Goal: Task Accomplishment & Management: Complete application form

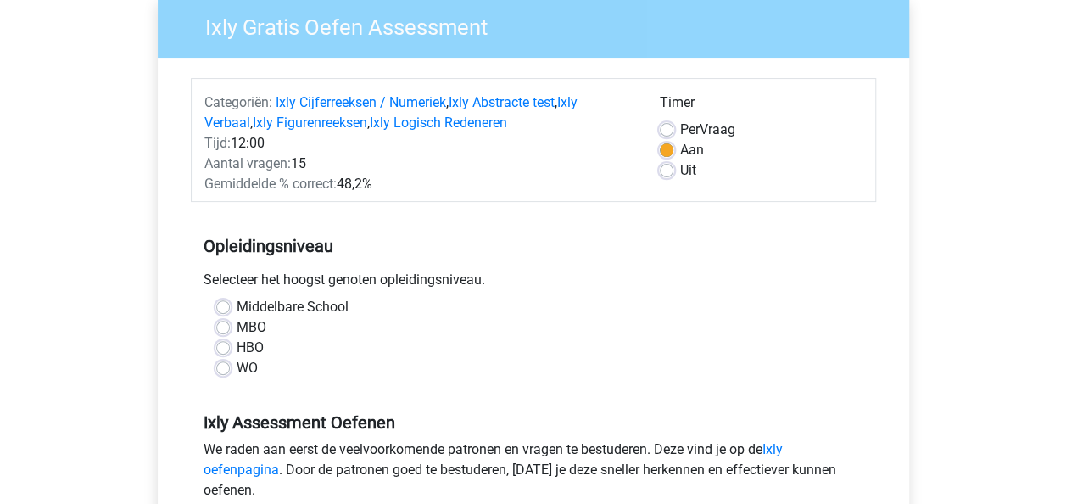
scroll to position [143, 0]
click at [237, 371] on label "WO" at bounding box center [247, 367] width 21 height 20
click at [218, 371] on input "WO" at bounding box center [223, 365] width 14 height 17
radio input "true"
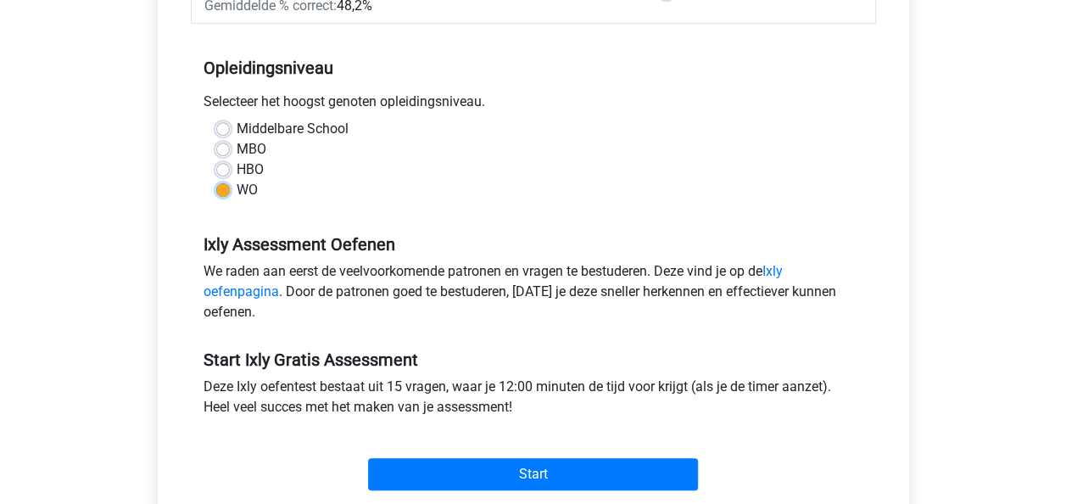
scroll to position [321, 0]
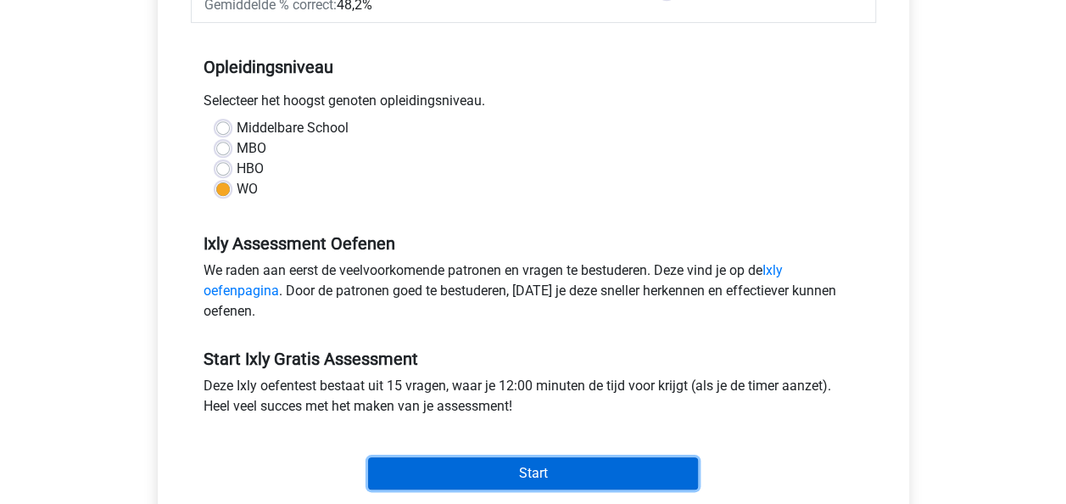
click at [394, 473] on input "Start" at bounding box center [533, 473] width 330 height 32
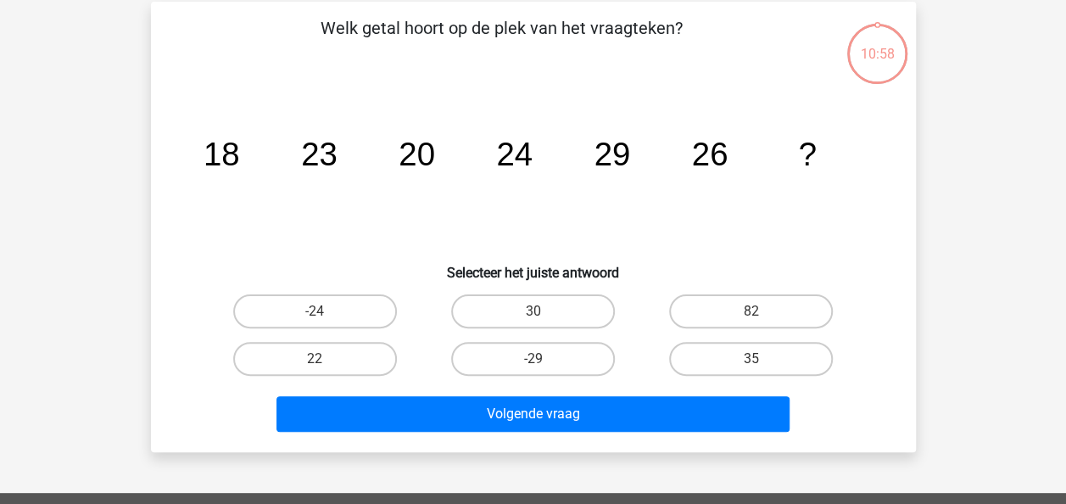
scroll to position [79, 0]
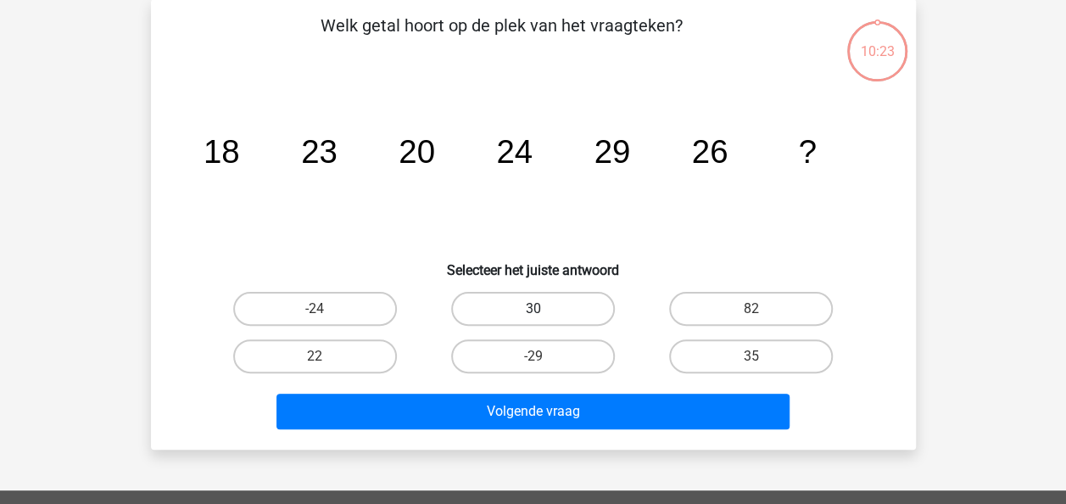
click at [546, 307] on label "30" at bounding box center [533, 309] width 164 height 34
click at [544, 309] on input "30" at bounding box center [538, 314] width 11 height 11
radio input "true"
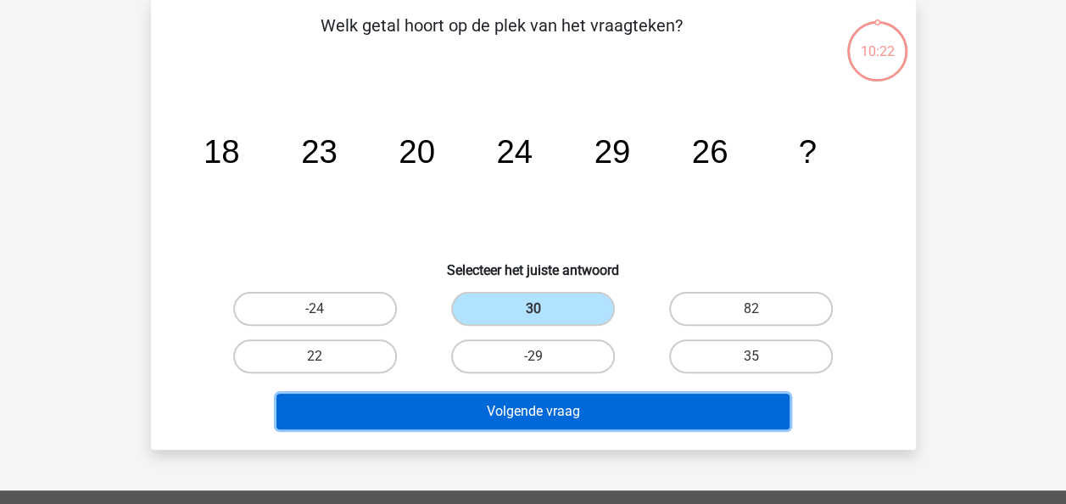
click at [523, 403] on button "Volgende vraag" at bounding box center [532, 412] width 513 height 36
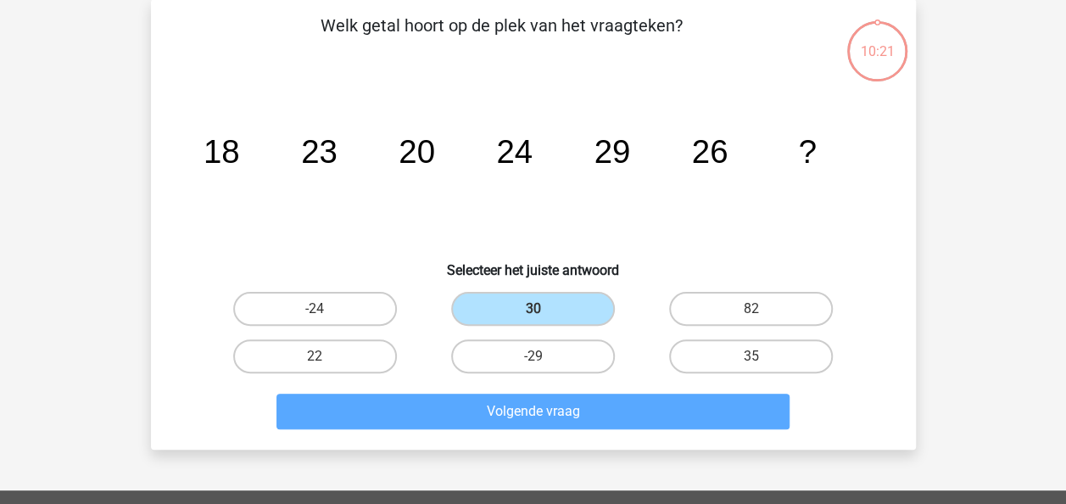
scroll to position [78, 0]
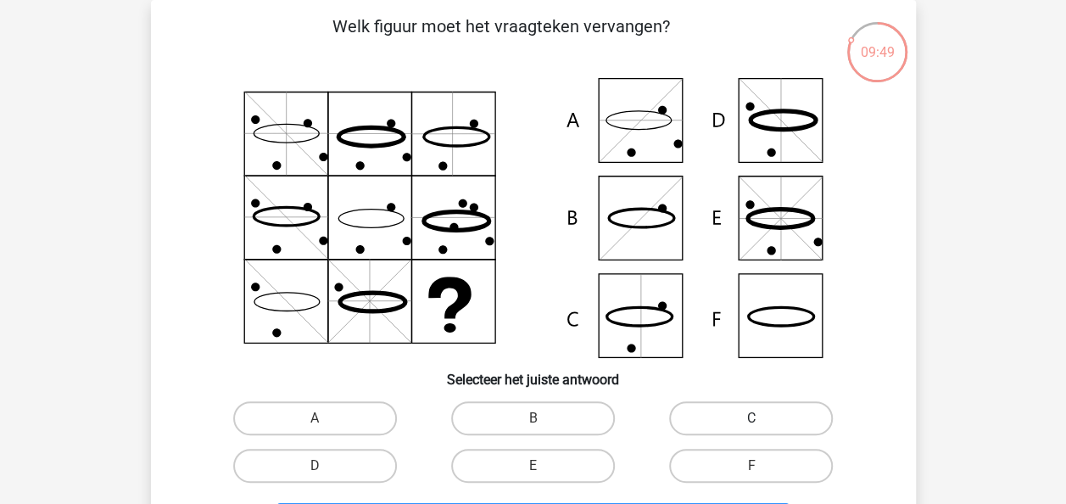
click at [716, 422] on label "C" at bounding box center [751, 418] width 164 height 34
click at [751, 422] on input "C" at bounding box center [756, 423] width 11 height 11
radio input "true"
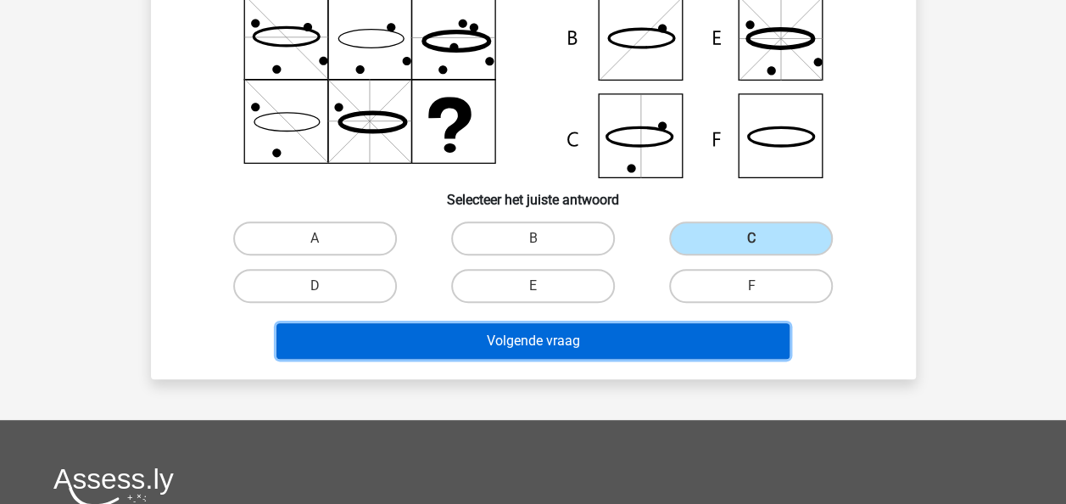
click at [671, 334] on button "Volgende vraag" at bounding box center [532, 341] width 513 height 36
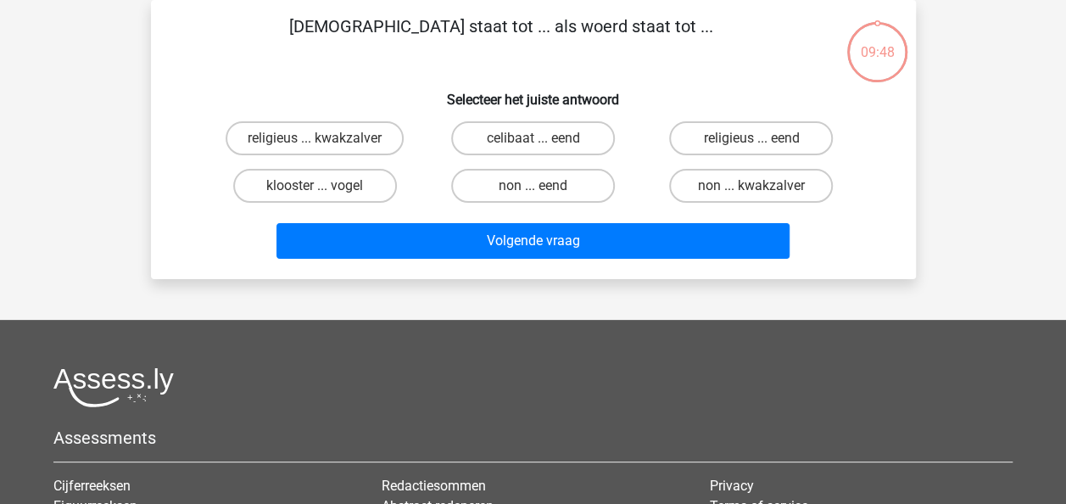
scroll to position [0, 0]
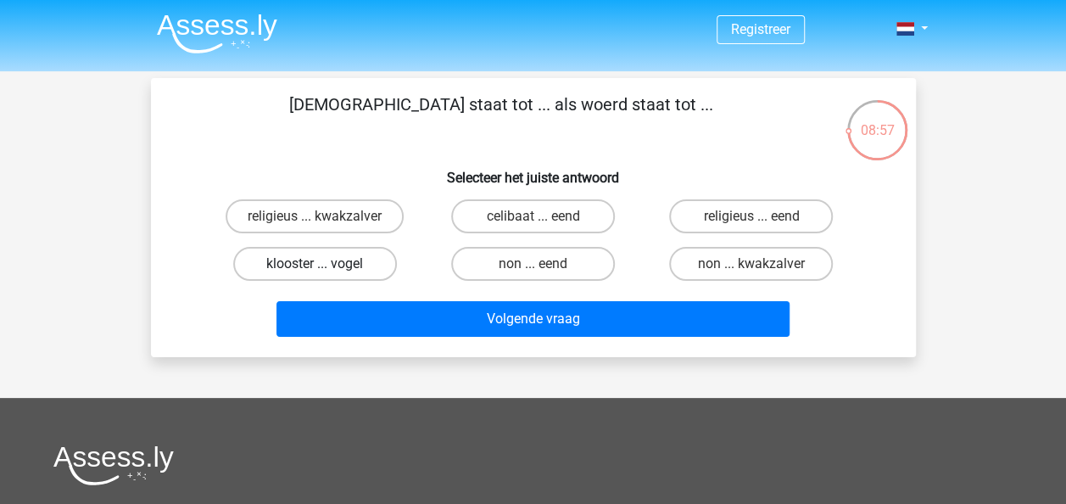
click at [310, 256] on label "klooster ... vogel" at bounding box center [315, 264] width 164 height 34
click at [315, 264] on input "klooster ... vogel" at bounding box center [320, 269] width 11 height 11
radio input "true"
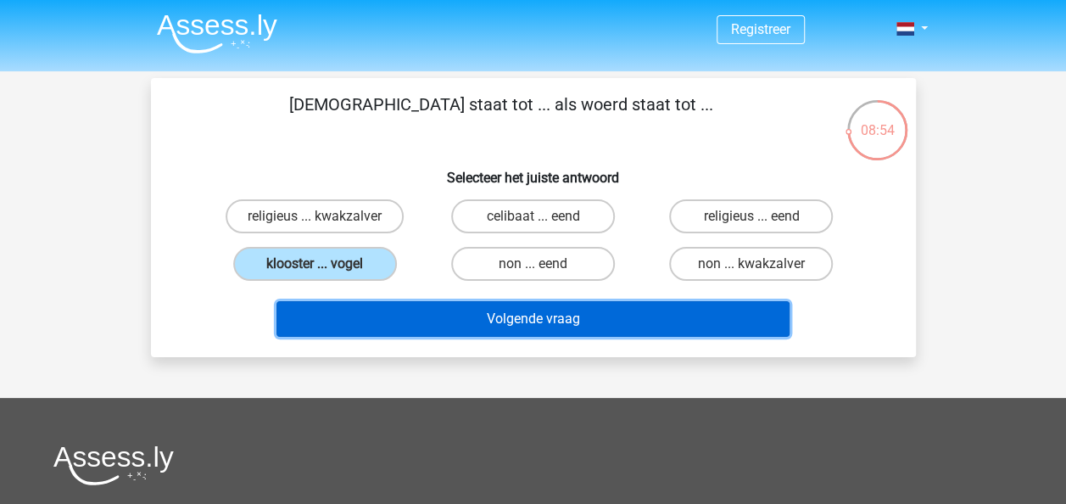
click at [430, 312] on button "Volgende vraag" at bounding box center [532, 319] width 513 height 36
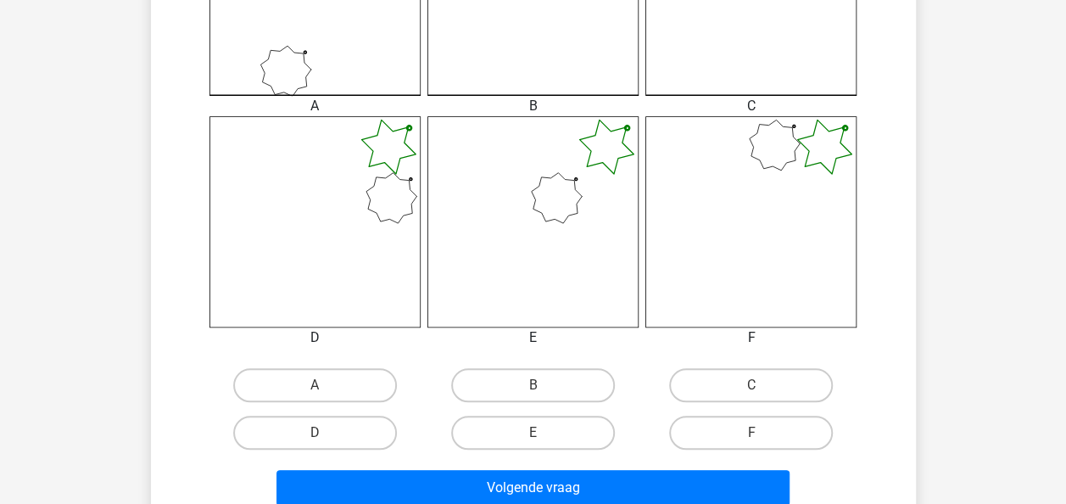
scroll to position [596, 0]
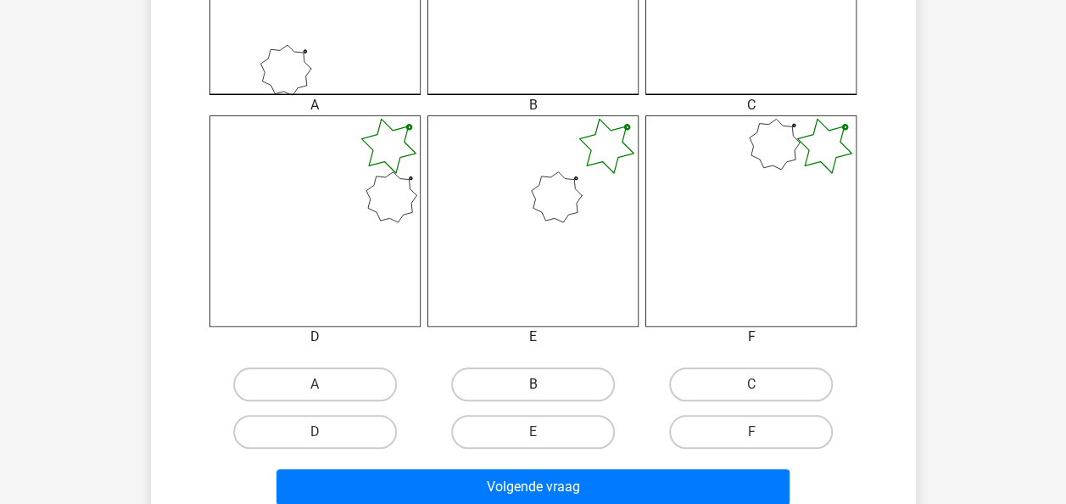
click at [561, 386] on label "B" at bounding box center [533, 384] width 164 height 34
click at [544, 386] on input "B" at bounding box center [538, 389] width 11 height 11
radio input "true"
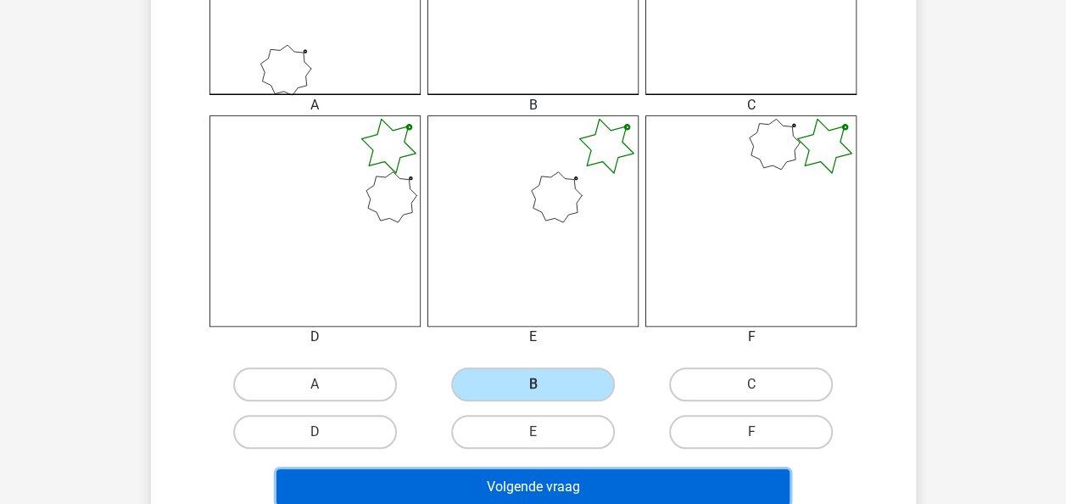
click at [533, 489] on button "Volgende vraag" at bounding box center [532, 487] width 513 height 36
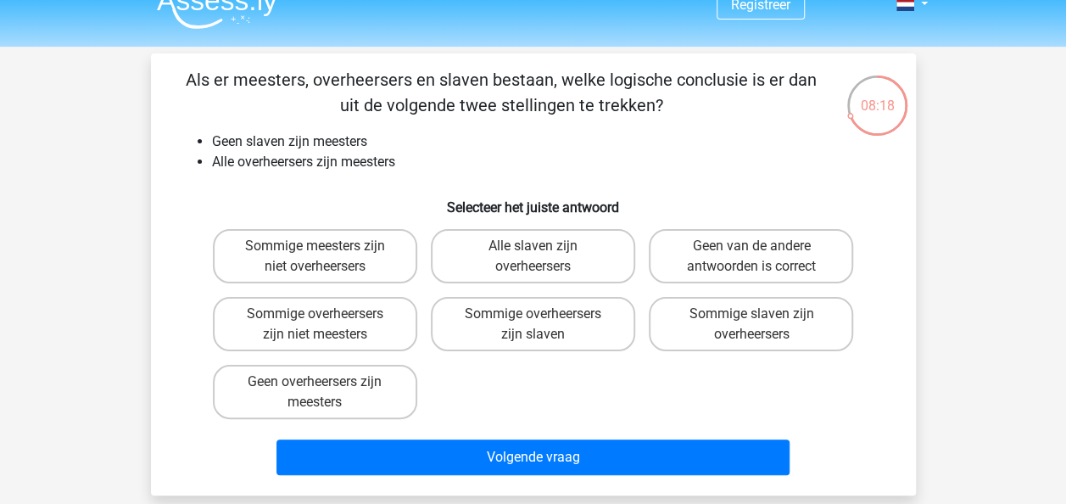
scroll to position [24, 0]
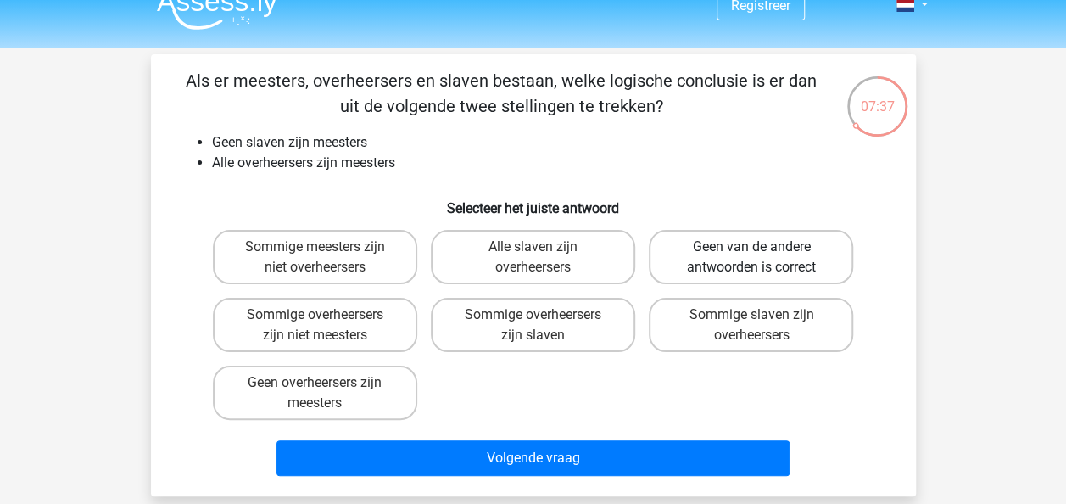
click at [733, 269] on label "Geen van de andere antwoorden is correct" at bounding box center [751, 257] width 204 height 54
click at [751, 258] on input "Geen van de andere antwoorden is correct" at bounding box center [756, 252] width 11 height 11
radio input "true"
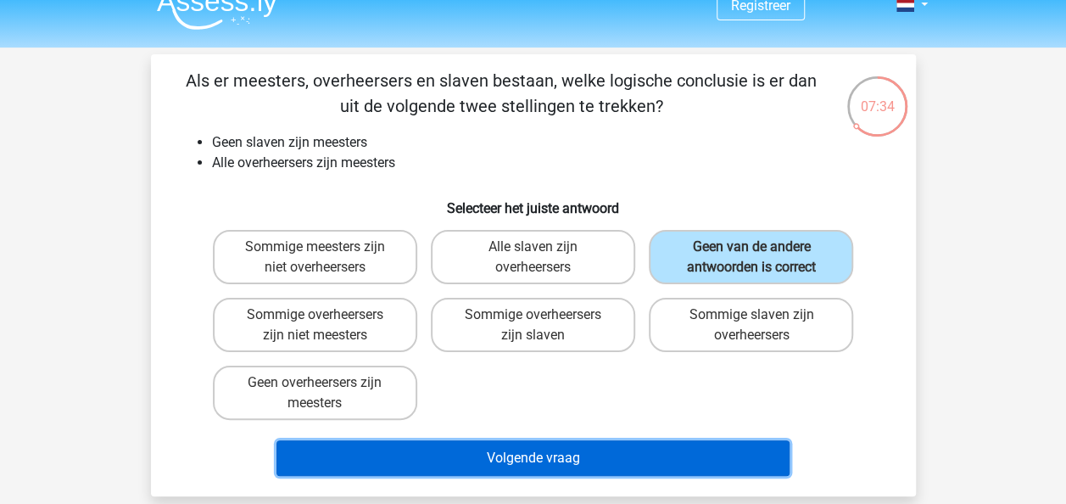
click at [478, 455] on button "Volgende vraag" at bounding box center [532, 458] width 513 height 36
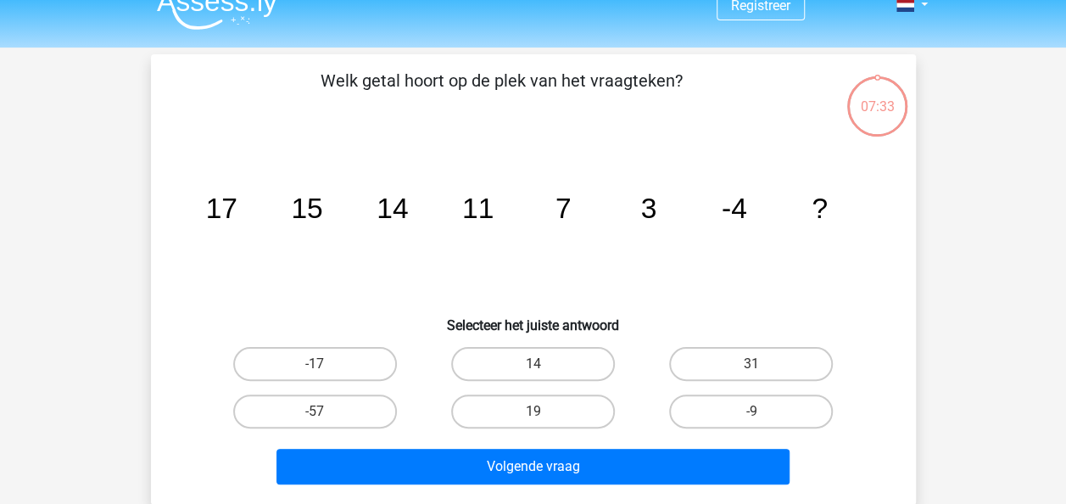
scroll to position [78, 0]
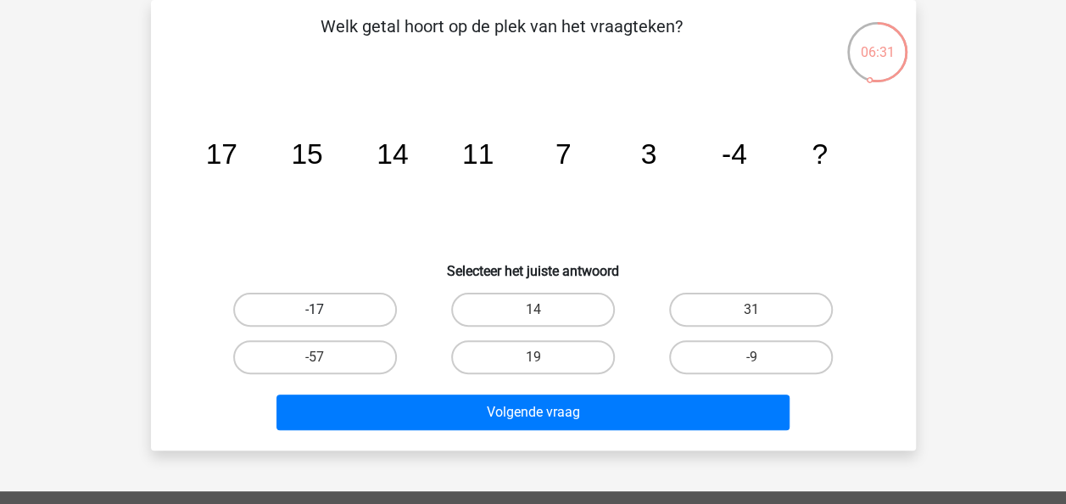
click at [315, 307] on label "-17" at bounding box center [315, 310] width 164 height 34
click at [315, 310] on input "-17" at bounding box center [320, 315] width 11 height 11
radio input "true"
click at [448, 431] on div "Volgende vraag" at bounding box center [533, 415] width 655 height 42
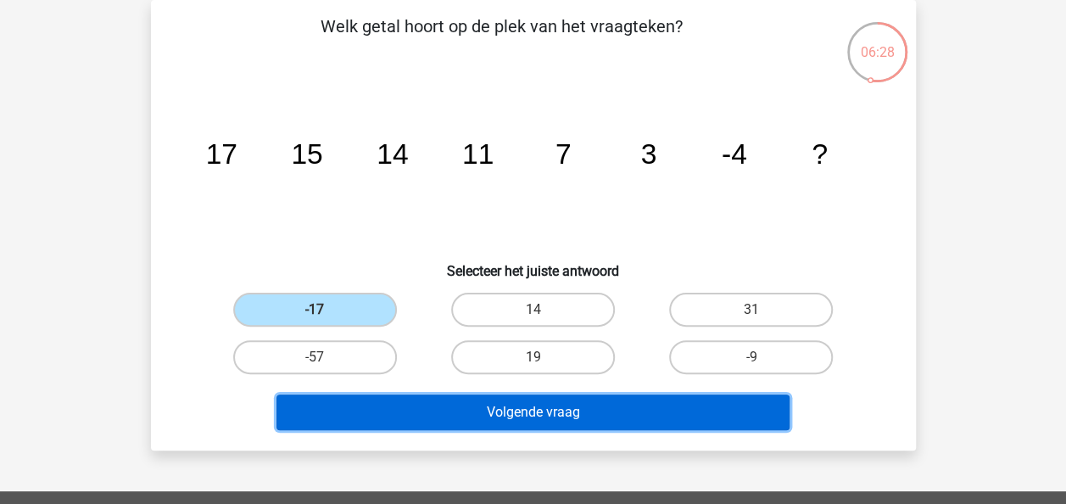
click at [455, 422] on button "Volgende vraag" at bounding box center [532, 412] width 513 height 36
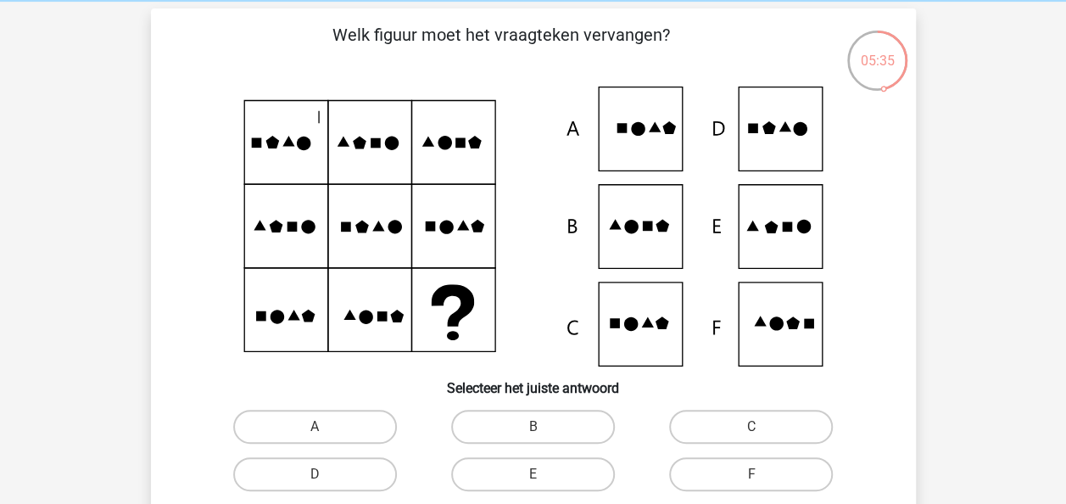
scroll to position [100, 0]
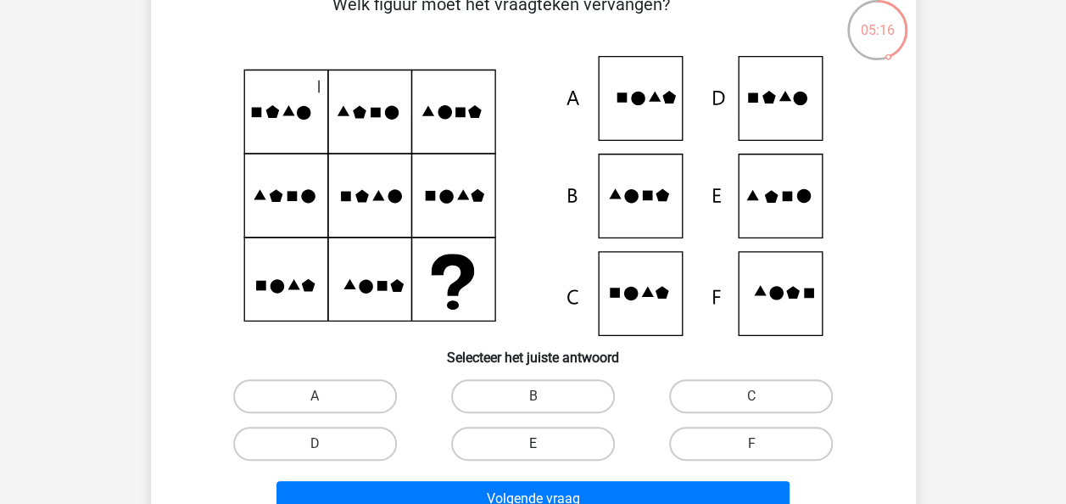
click at [534, 443] on label "E" at bounding box center [533, 444] width 164 height 34
click at [534, 444] on input "E" at bounding box center [538, 449] width 11 height 11
radio input "true"
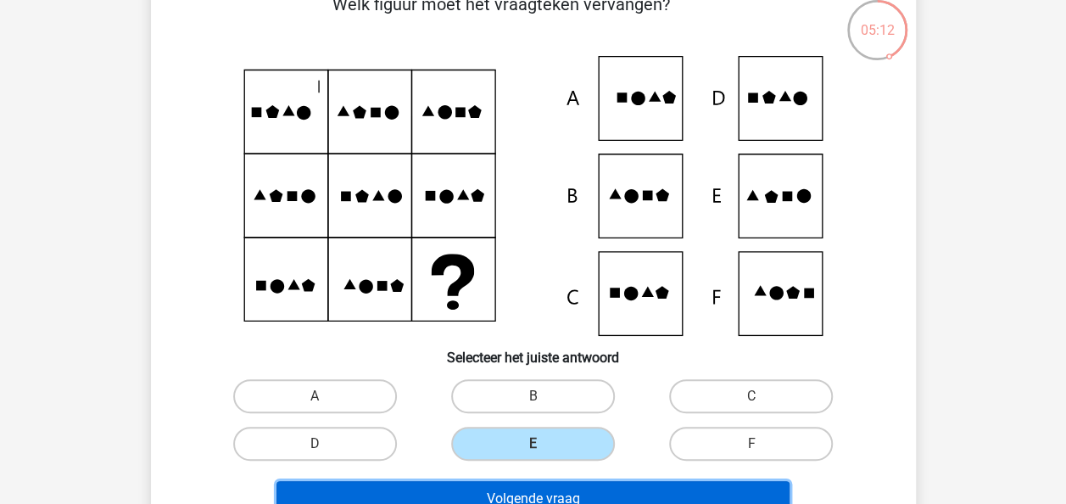
click at [702, 489] on button "Volgende vraag" at bounding box center [532, 499] width 513 height 36
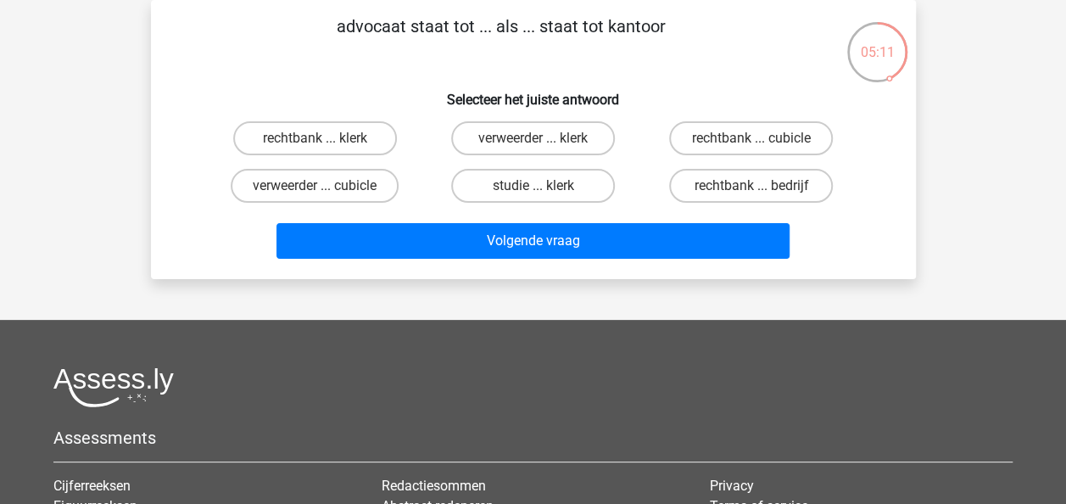
scroll to position [0, 0]
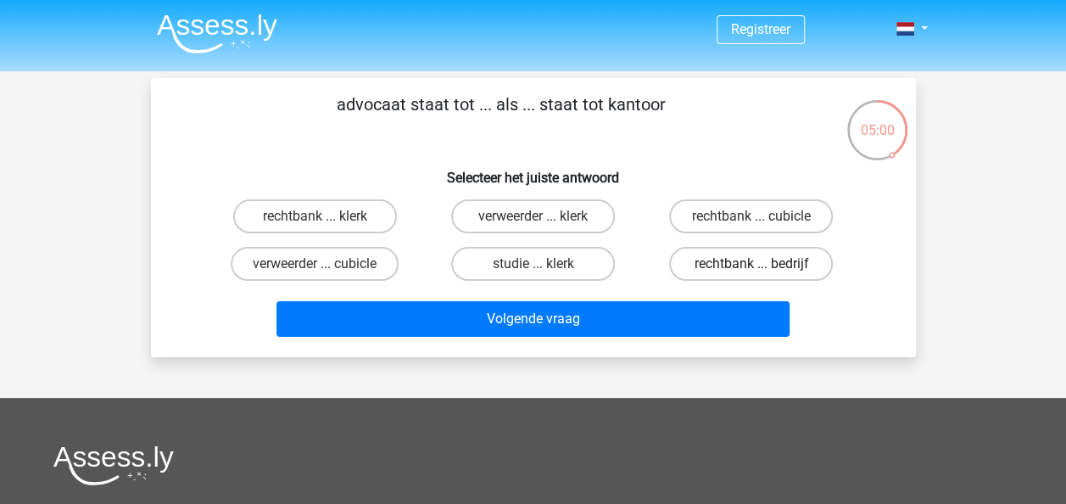
click at [718, 266] on label "rechtbank ... bedrijf" at bounding box center [751, 264] width 164 height 34
click at [751, 266] on input "rechtbank ... bedrijf" at bounding box center [756, 269] width 11 height 11
radio input "true"
click at [370, 221] on label "rechtbank ... klerk" at bounding box center [315, 216] width 164 height 34
click at [326, 221] on input "rechtbank ... klerk" at bounding box center [320, 221] width 11 height 11
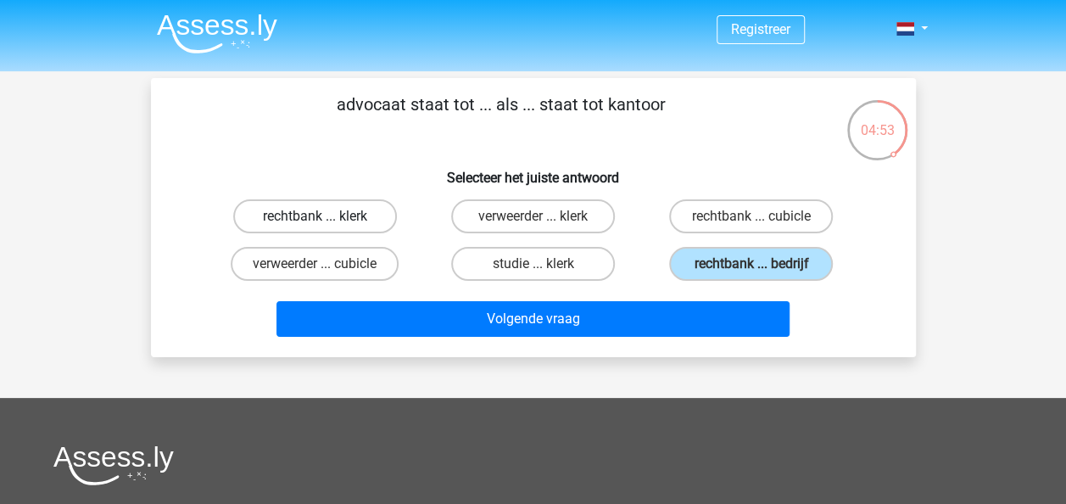
radio input "true"
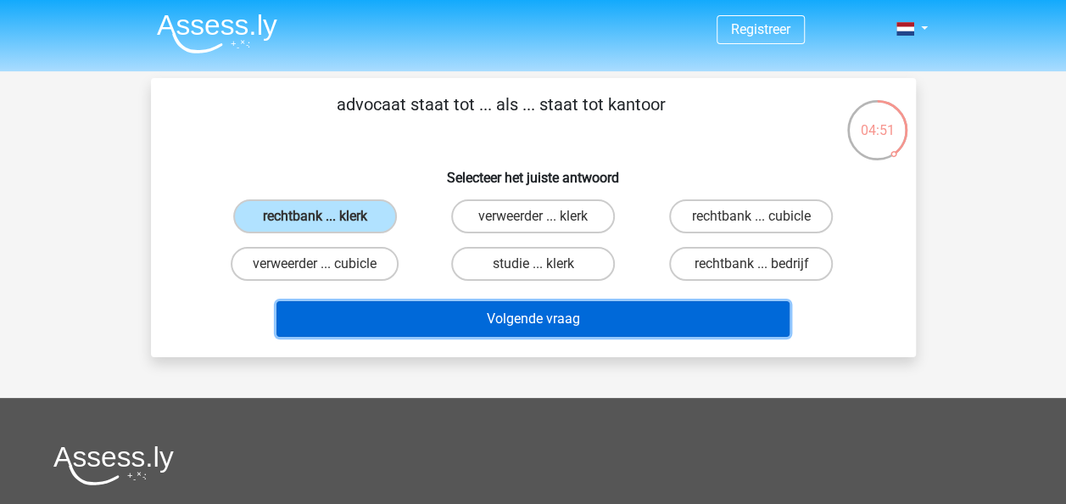
click at [414, 304] on button "Volgende vraag" at bounding box center [532, 319] width 513 height 36
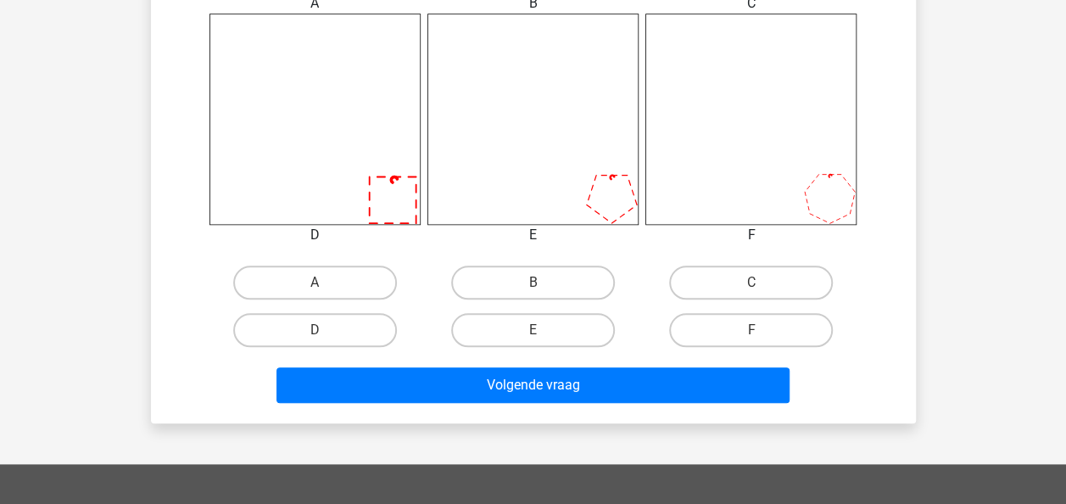
scroll to position [730, 0]
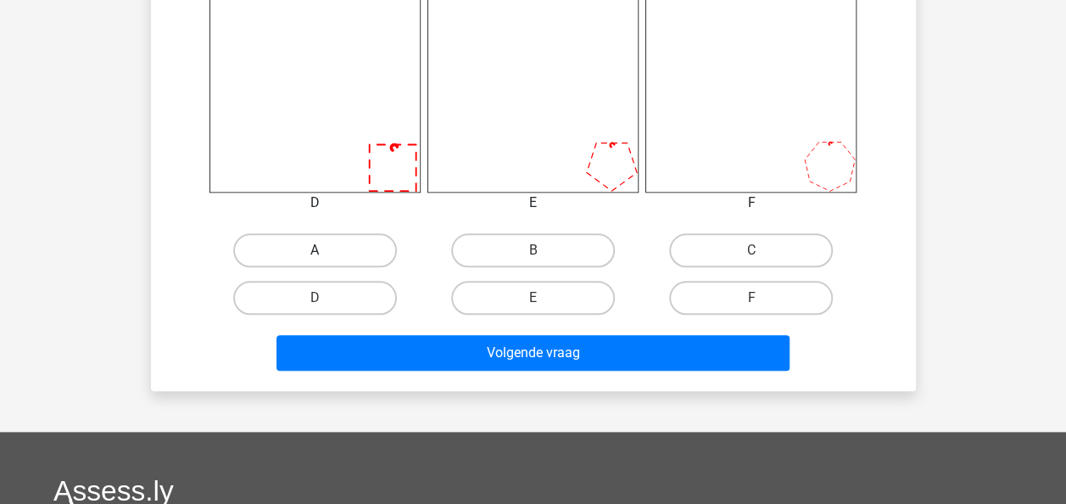
click at [319, 244] on label "A" at bounding box center [315, 250] width 164 height 34
click at [319, 250] on input "A" at bounding box center [320, 255] width 11 height 11
radio input "true"
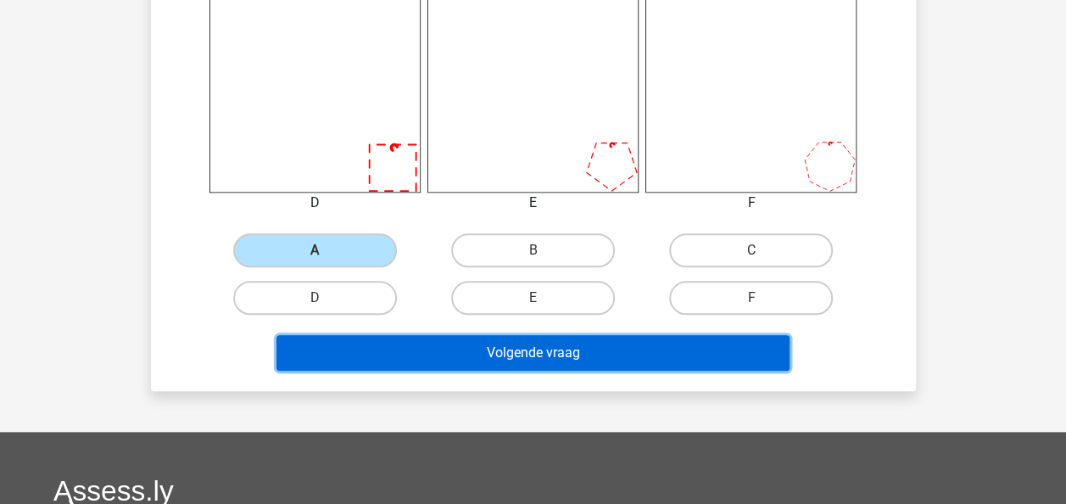
click at [462, 349] on button "Volgende vraag" at bounding box center [532, 353] width 513 height 36
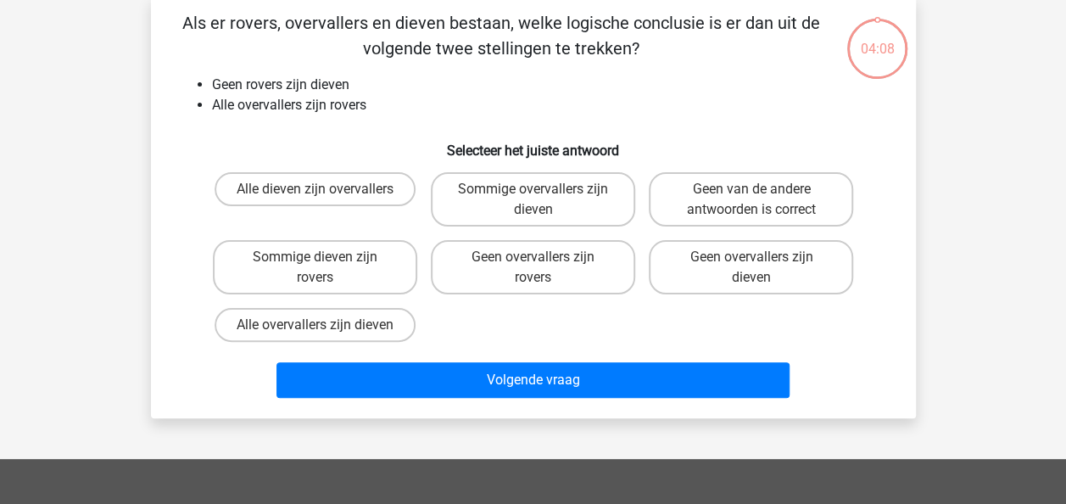
scroll to position [78, 0]
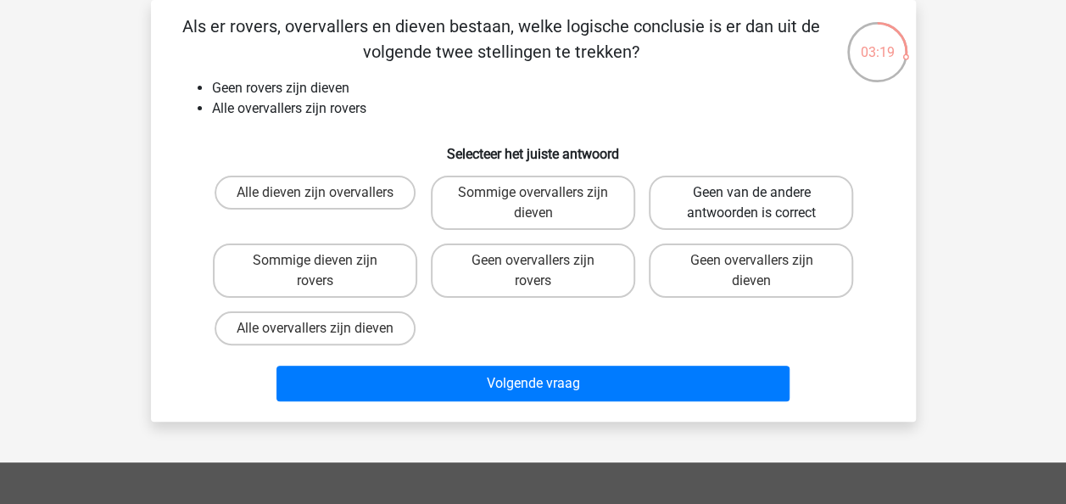
click at [721, 219] on label "Geen van de andere antwoorden is correct" at bounding box center [751, 203] width 204 height 54
click at [751, 204] on input "Geen van de andere antwoorden is correct" at bounding box center [756, 198] width 11 height 11
radio input "true"
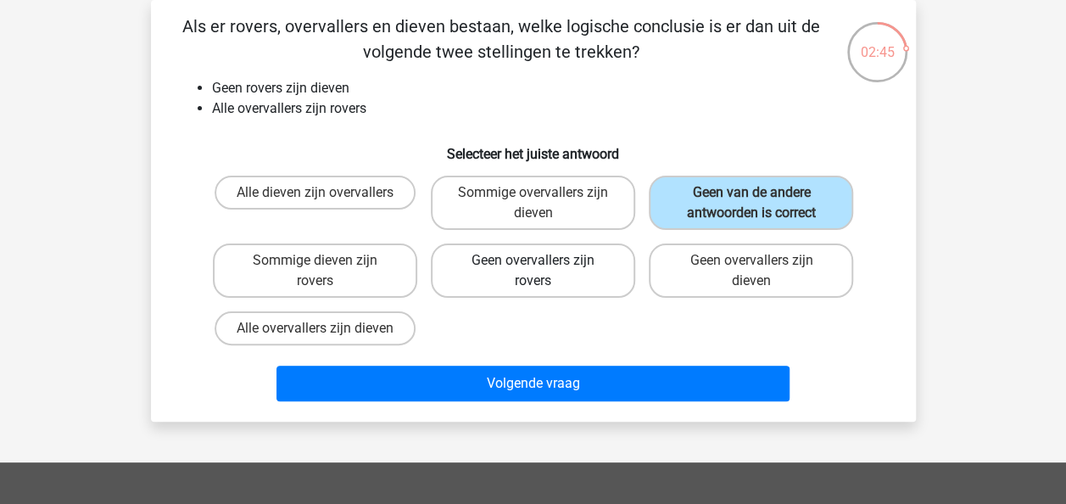
click at [570, 274] on label "Geen overvallers zijn rovers" at bounding box center [533, 270] width 204 height 54
click at [544, 271] on input "Geen overvallers zijn rovers" at bounding box center [538, 265] width 11 height 11
radio input "true"
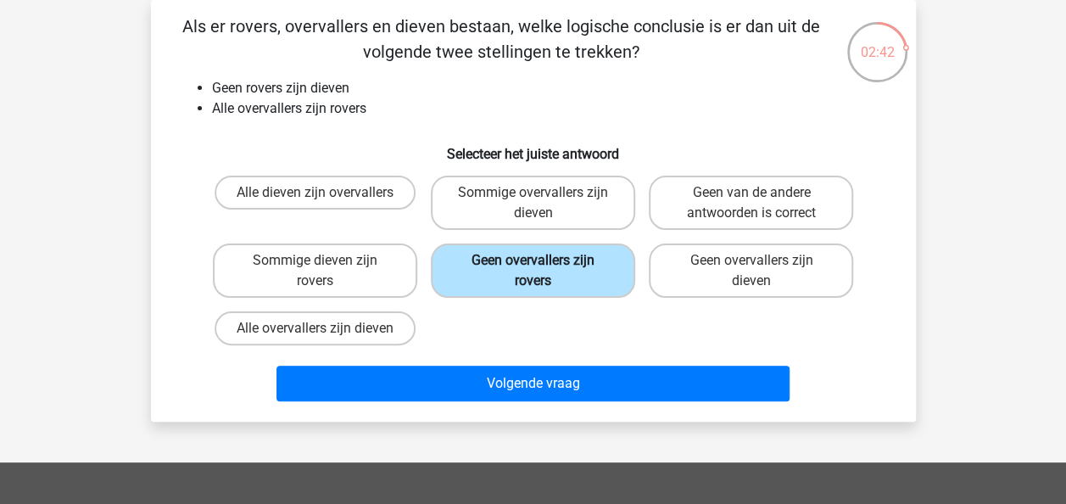
click at [570, 274] on label "Geen overvallers zijn rovers" at bounding box center [533, 270] width 204 height 54
click at [544, 271] on input "Geen overvallers zijn rovers" at bounding box center [538, 265] width 11 height 11
click at [705, 204] on label "Geen van de andere antwoorden is correct" at bounding box center [751, 203] width 204 height 54
click at [751, 204] on input "Geen van de andere antwoorden is correct" at bounding box center [756, 198] width 11 height 11
radio input "true"
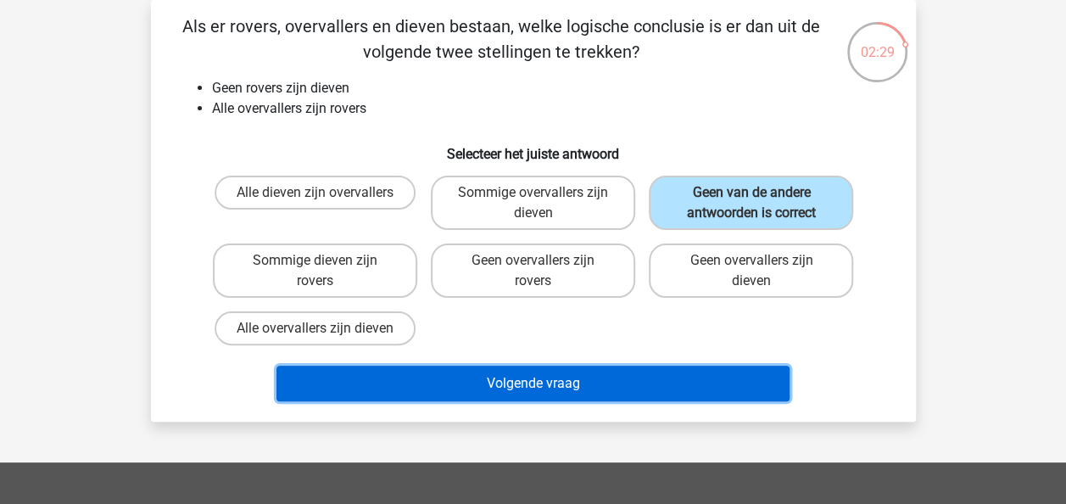
click at [551, 377] on button "Volgende vraag" at bounding box center [532, 384] width 513 height 36
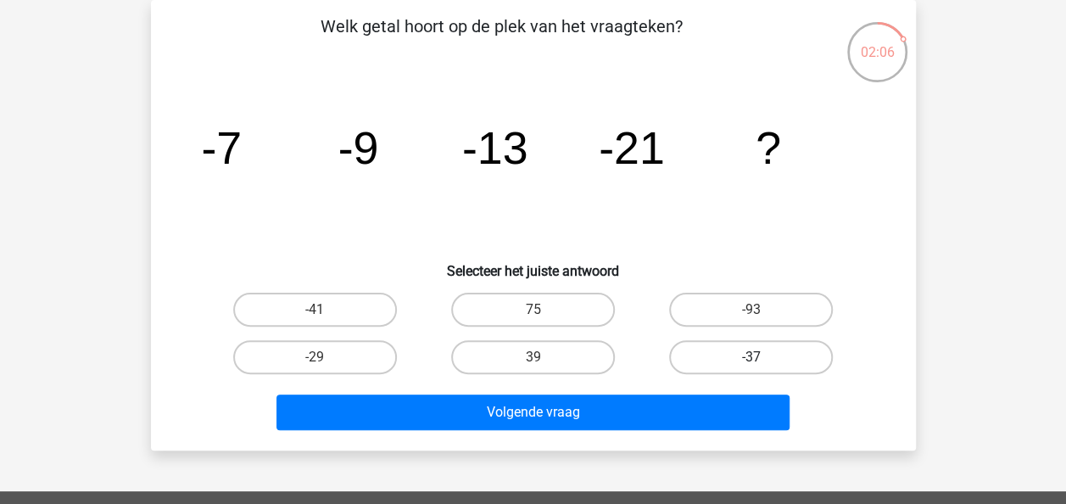
click at [731, 367] on label "-37" at bounding box center [751, 357] width 164 height 34
click at [751, 367] on input "-37" at bounding box center [756, 362] width 11 height 11
radio input "true"
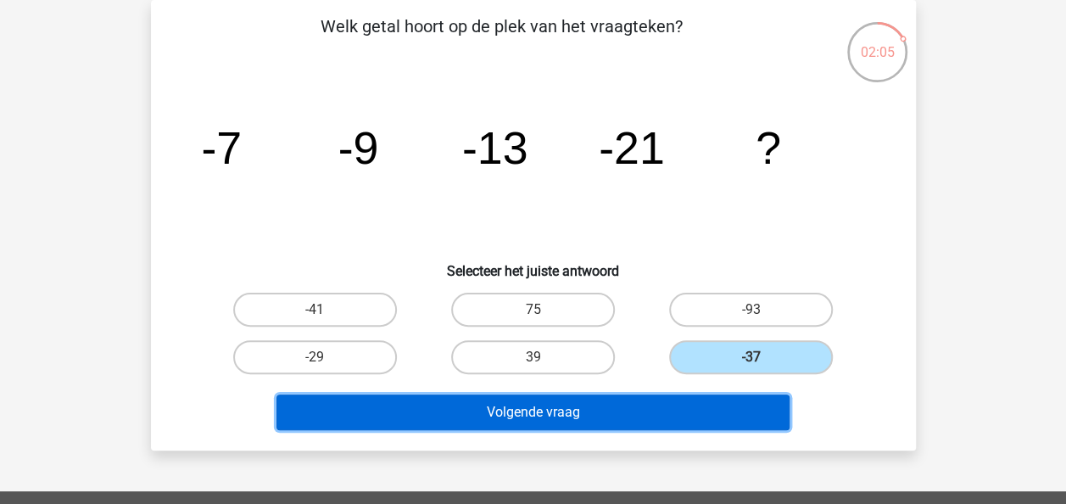
click at [698, 397] on button "Volgende vraag" at bounding box center [532, 412] width 513 height 36
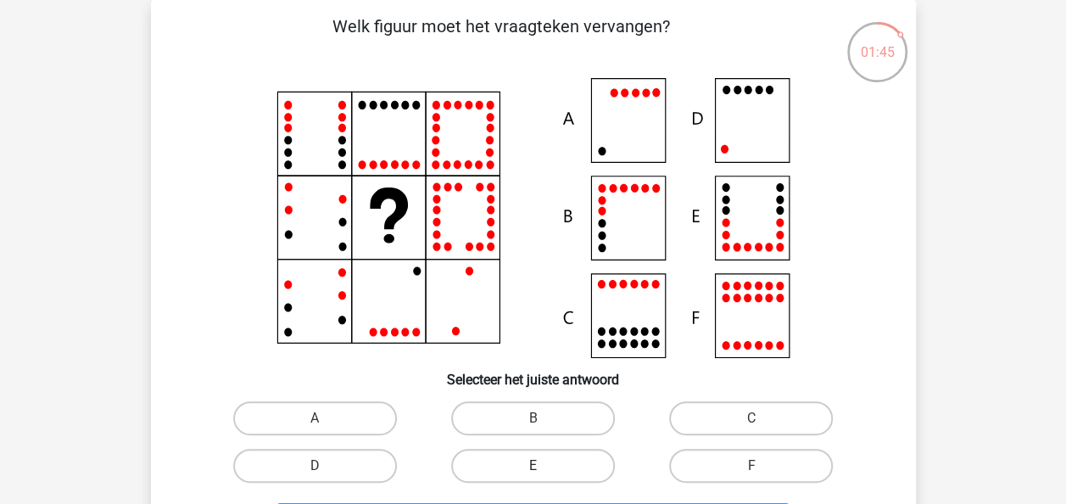
click at [526, 450] on label "E" at bounding box center [533, 466] width 164 height 34
click at [533, 466] on input "E" at bounding box center [538, 471] width 11 height 11
radio input "true"
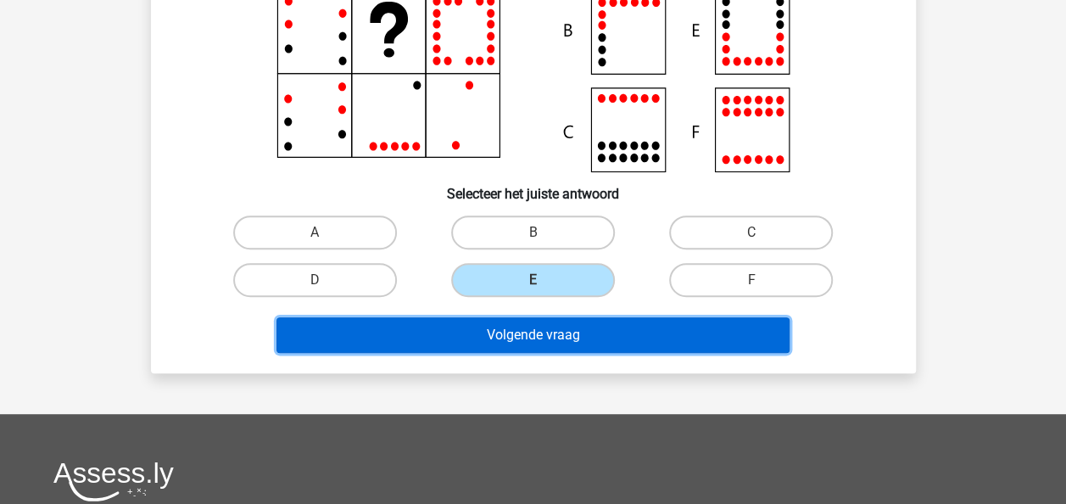
click at [561, 319] on button "Volgende vraag" at bounding box center [532, 335] width 513 height 36
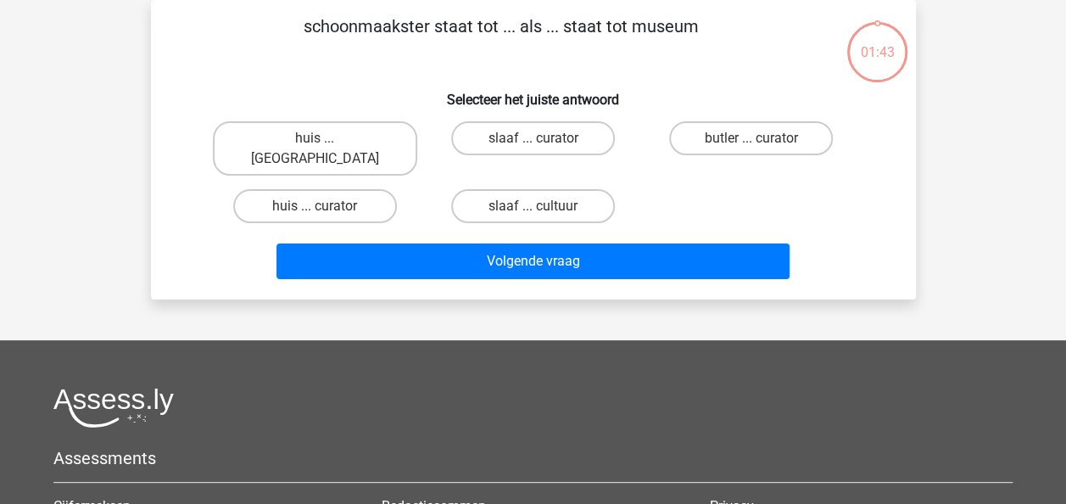
scroll to position [0, 0]
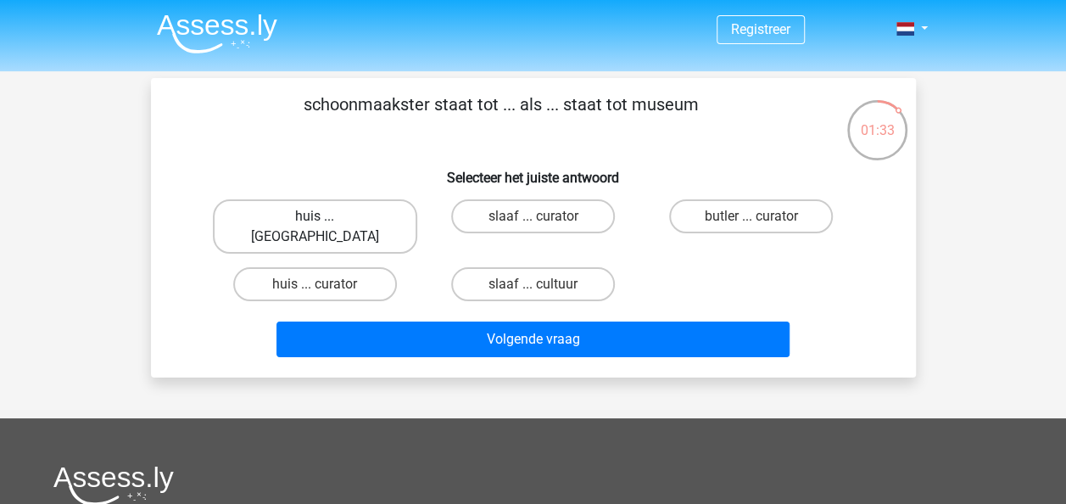
click at [373, 222] on label "huis ... [GEOGRAPHIC_DATA]" at bounding box center [315, 226] width 204 height 54
click at [326, 222] on input "huis ... [GEOGRAPHIC_DATA]" at bounding box center [320, 221] width 11 height 11
radio input "true"
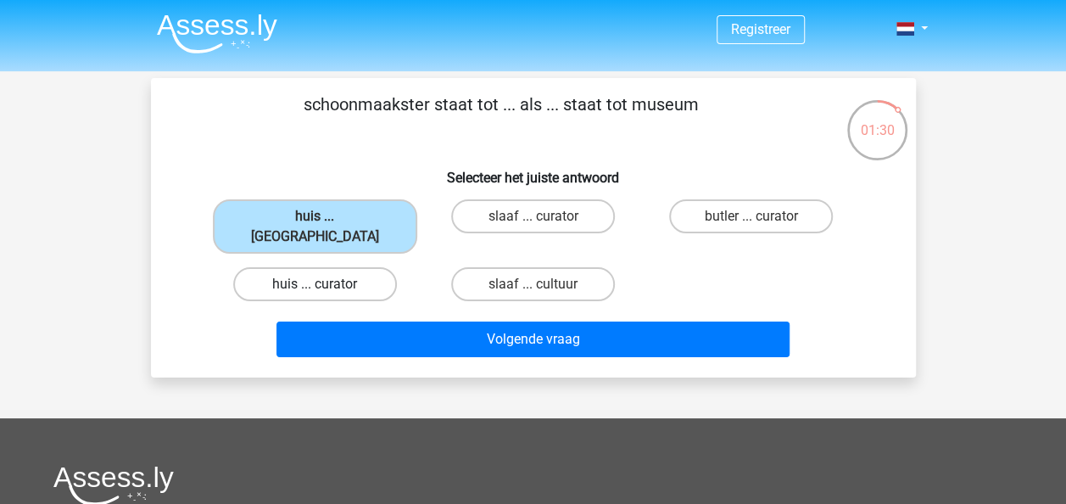
click at [379, 272] on label "huis ... curator" at bounding box center [315, 284] width 164 height 34
click at [326, 284] on input "huis ... curator" at bounding box center [320, 289] width 11 height 11
radio input "true"
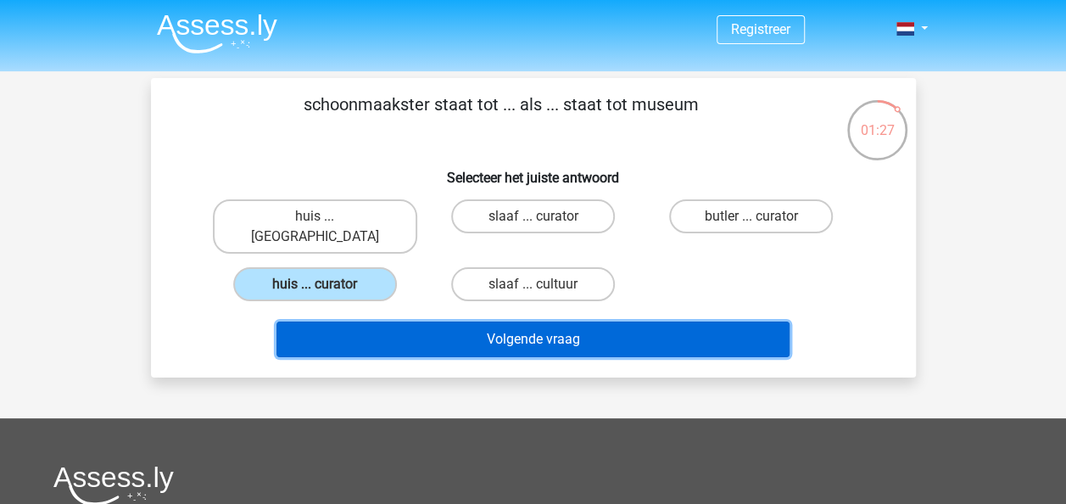
click at [383, 327] on button "Volgende vraag" at bounding box center [532, 339] width 513 height 36
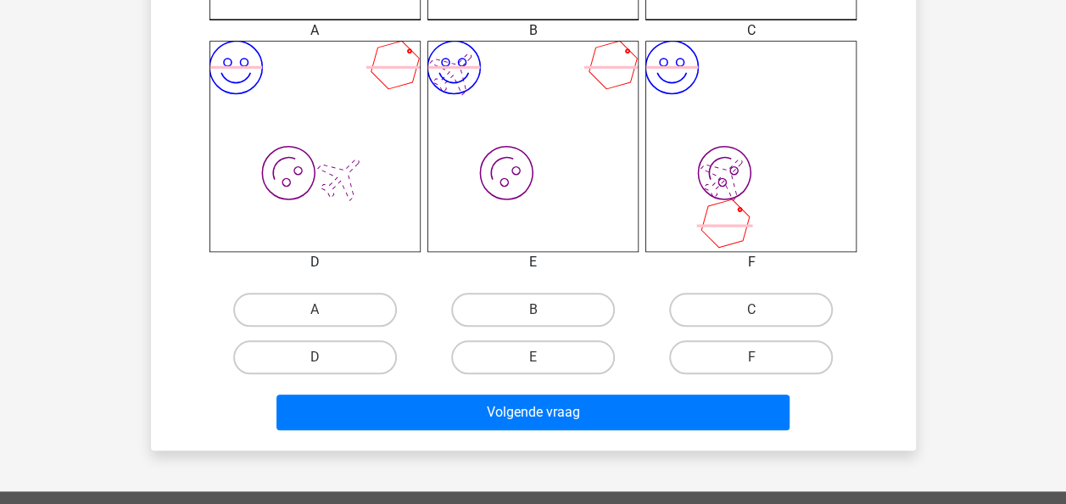
scroll to position [672, 0]
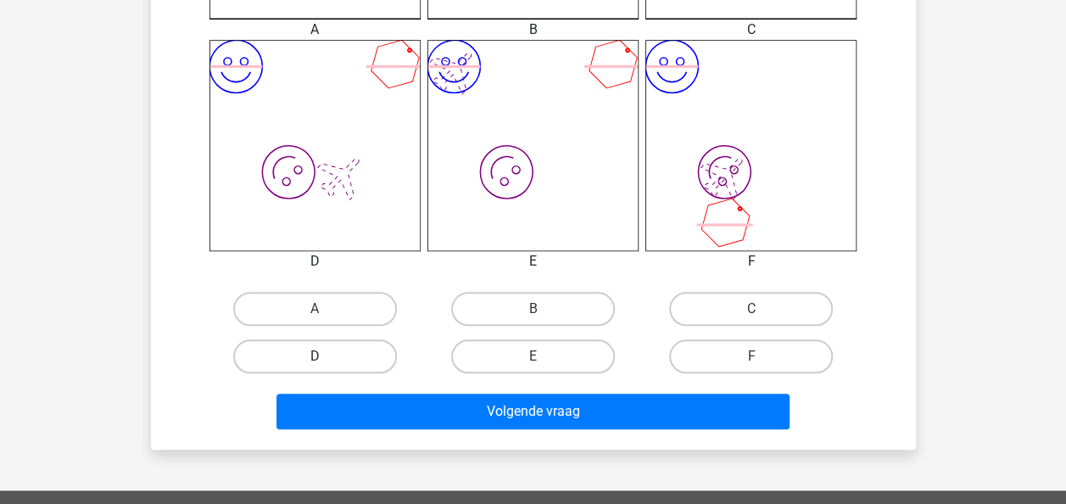
click at [336, 356] on label "D" at bounding box center [315, 356] width 164 height 34
click at [326, 356] on input "D" at bounding box center [320, 361] width 11 height 11
radio input "true"
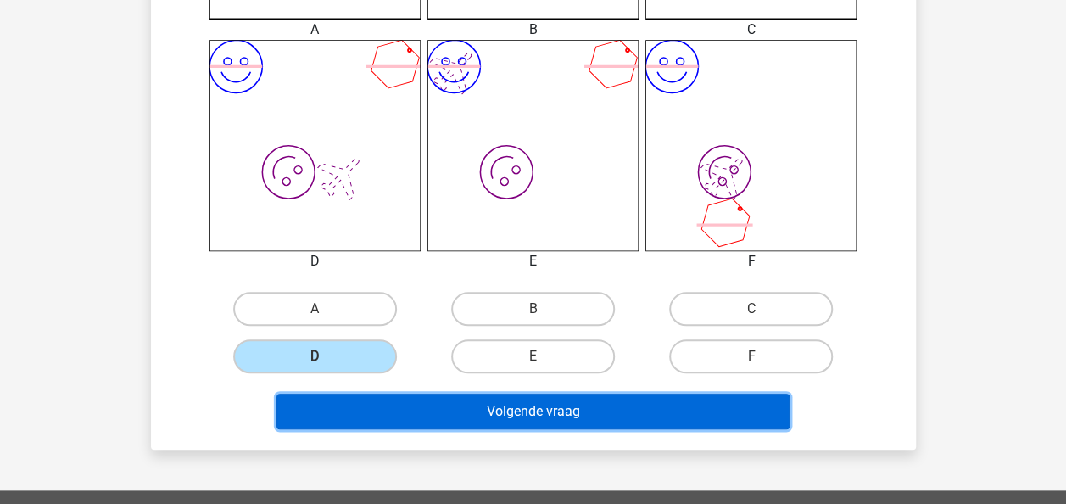
click at [394, 418] on button "Volgende vraag" at bounding box center [532, 412] width 513 height 36
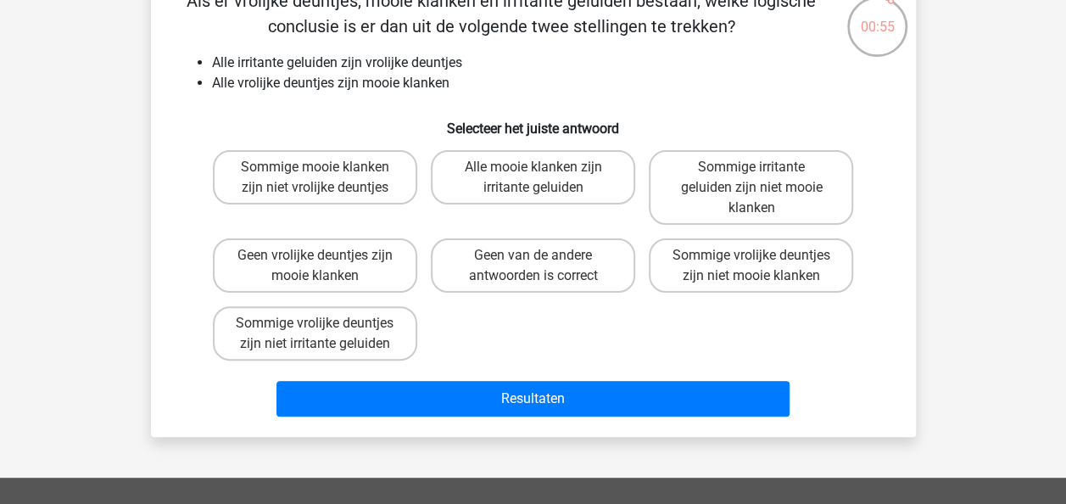
scroll to position [87, 0]
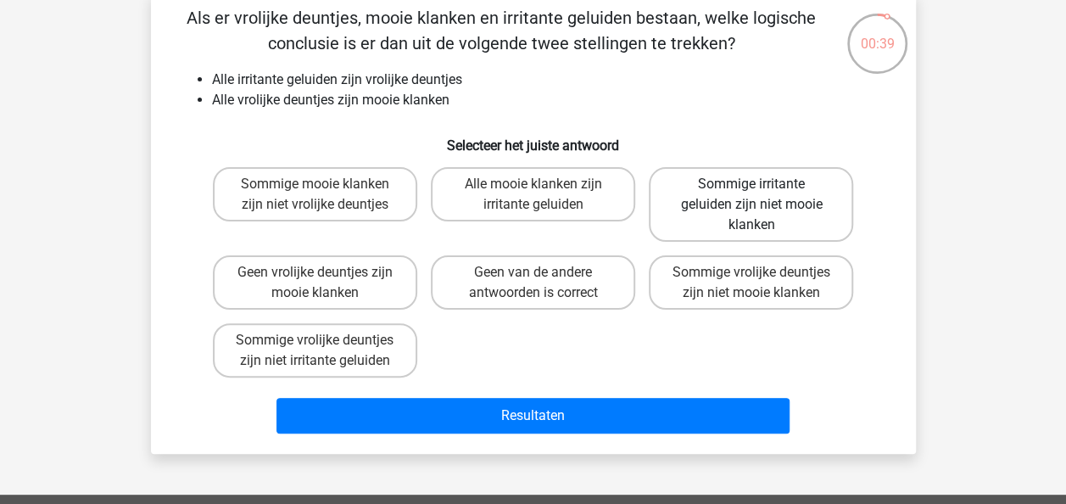
click at [753, 217] on label "Sommige irritante geluiden zijn niet mooie klanken" at bounding box center [751, 204] width 204 height 75
click at [753, 195] on input "Sommige irritante geluiden zijn niet mooie klanken" at bounding box center [756, 189] width 11 height 11
radio input "true"
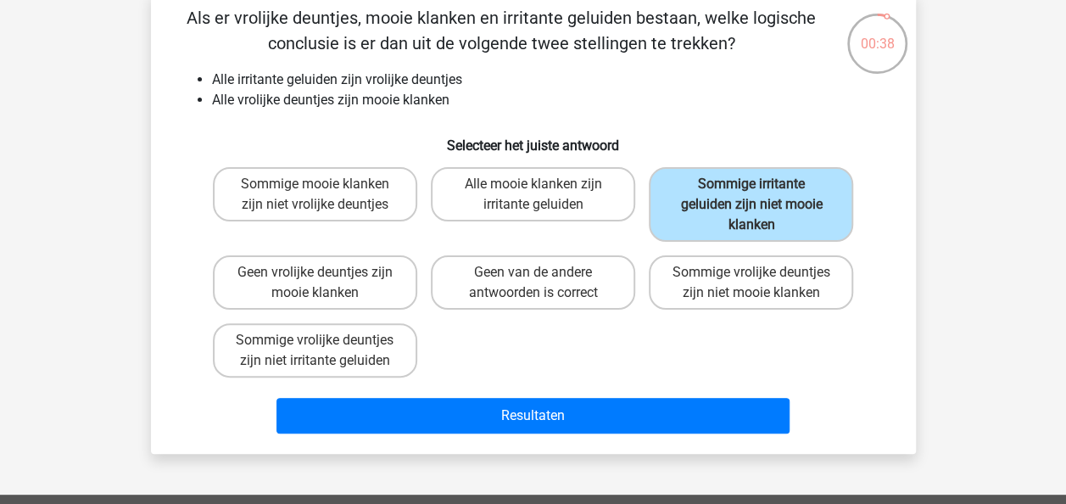
click at [580, 395] on div "Resultaten" at bounding box center [533, 412] width 711 height 56
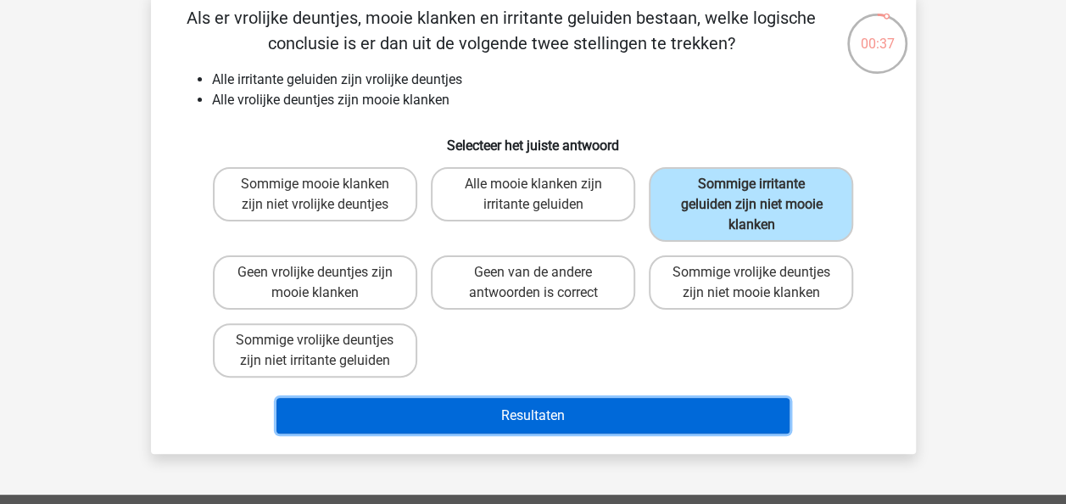
click at [558, 416] on button "Resultaten" at bounding box center [532, 416] width 513 height 36
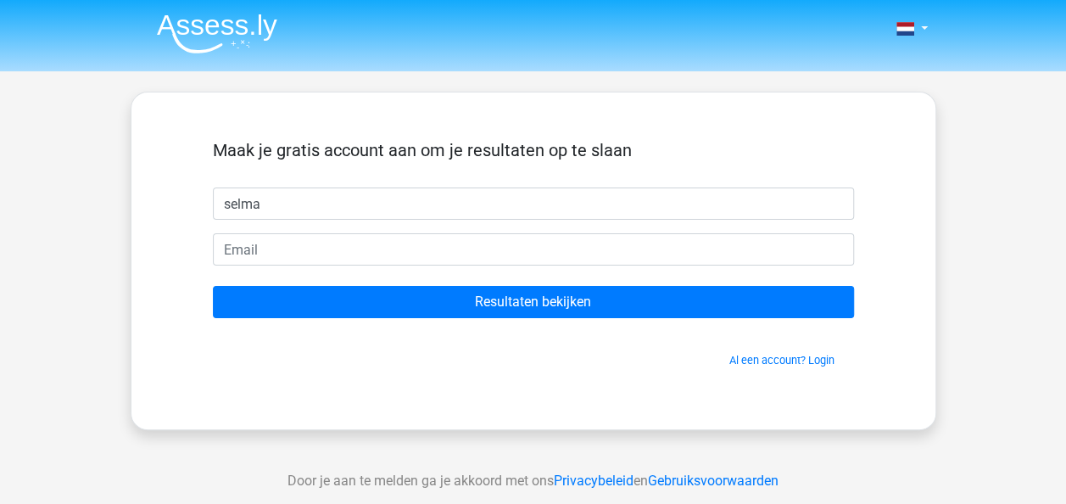
type input "selma"
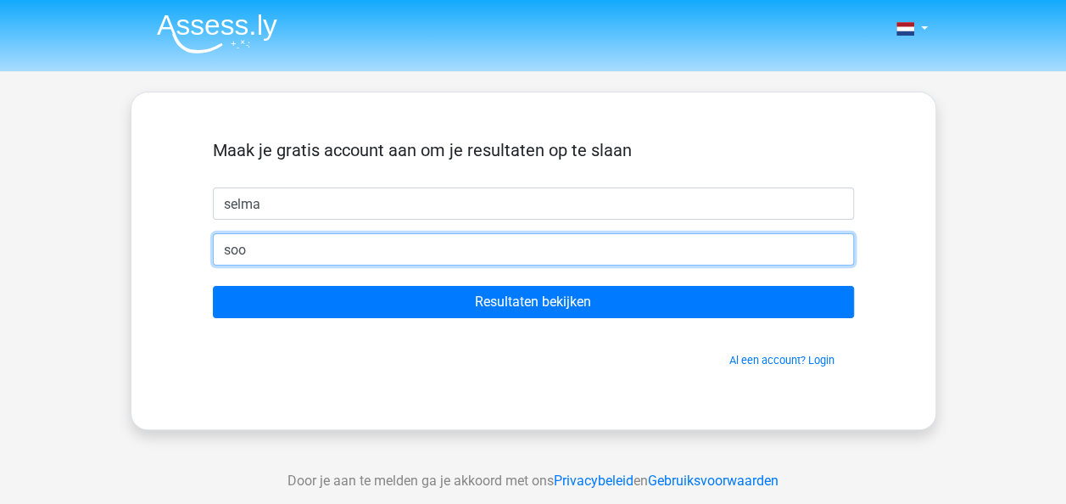
type input "[EMAIL_ADDRESS][DOMAIN_NAME]"
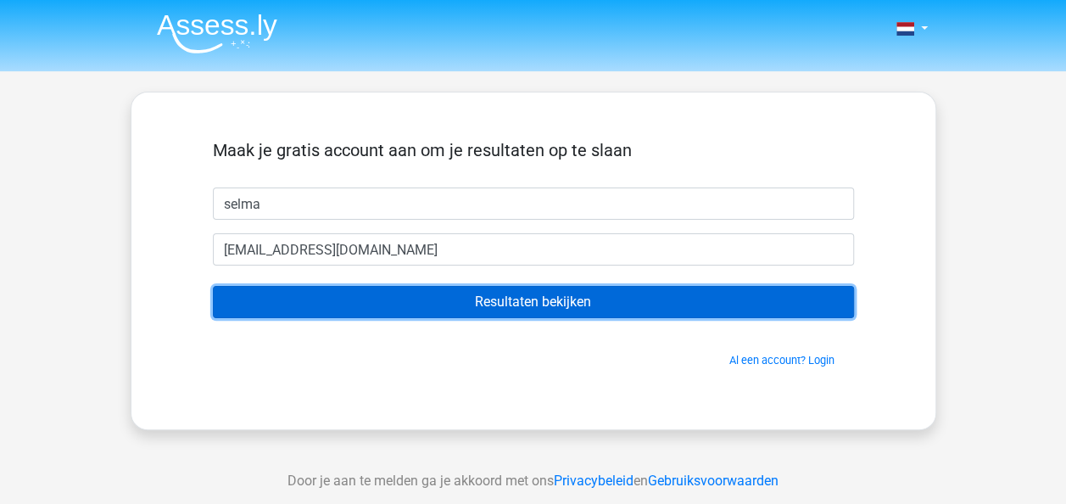
click at [445, 316] on input "Resultaten bekijken" at bounding box center [533, 302] width 641 height 32
